Goal: Navigation & Orientation: Go to known website

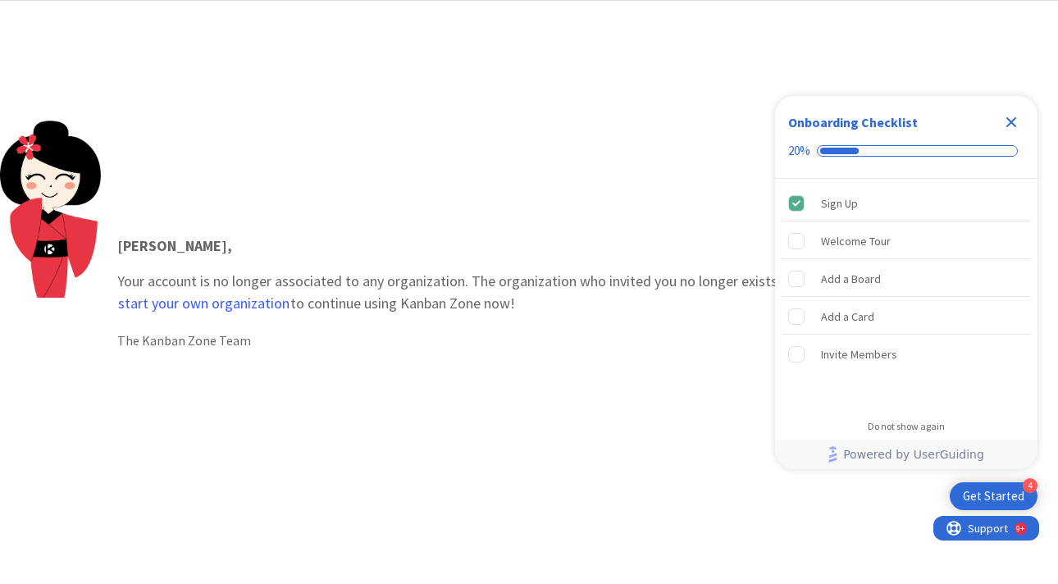
click at [394, 348] on div "The Kanban Zone Team" at bounding box center [579, 340] width 924 height 20
